Goal: Transaction & Acquisition: Obtain resource

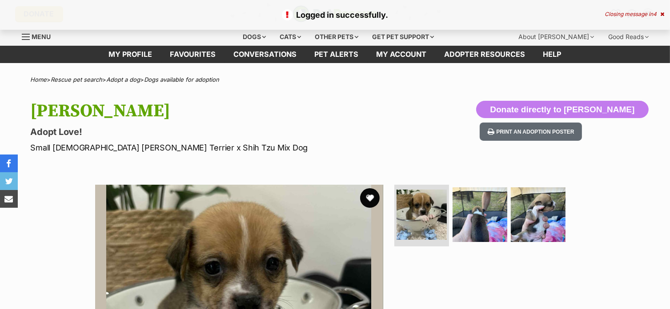
click at [369, 197] on button "favourite" at bounding box center [370, 198] width 20 height 20
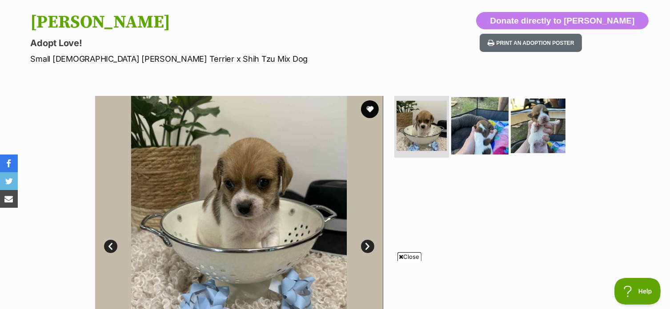
click at [459, 142] on img at bounding box center [479, 125] width 57 height 57
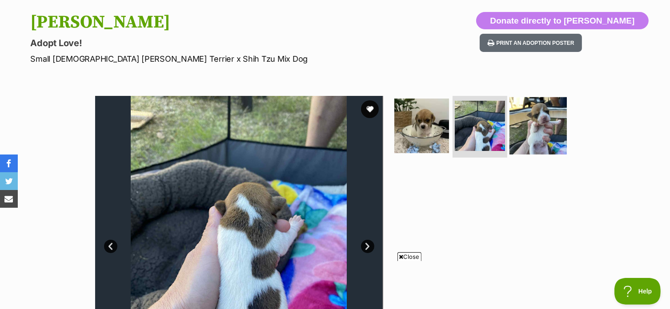
click at [523, 132] on img at bounding box center [537, 125] width 57 height 57
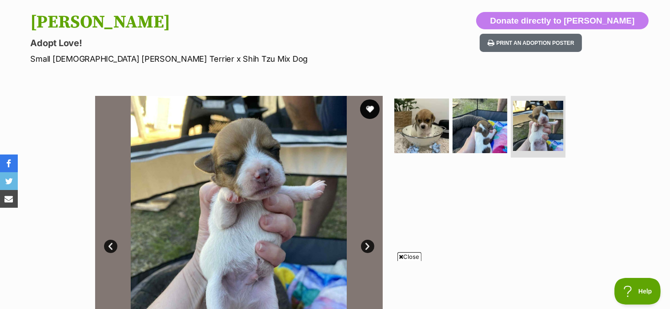
click at [369, 106] on button "favourite" at bounding box center [370, 110] width 20 height 20
